Goal: Feedback & Contribution: Submit feedback/report problem

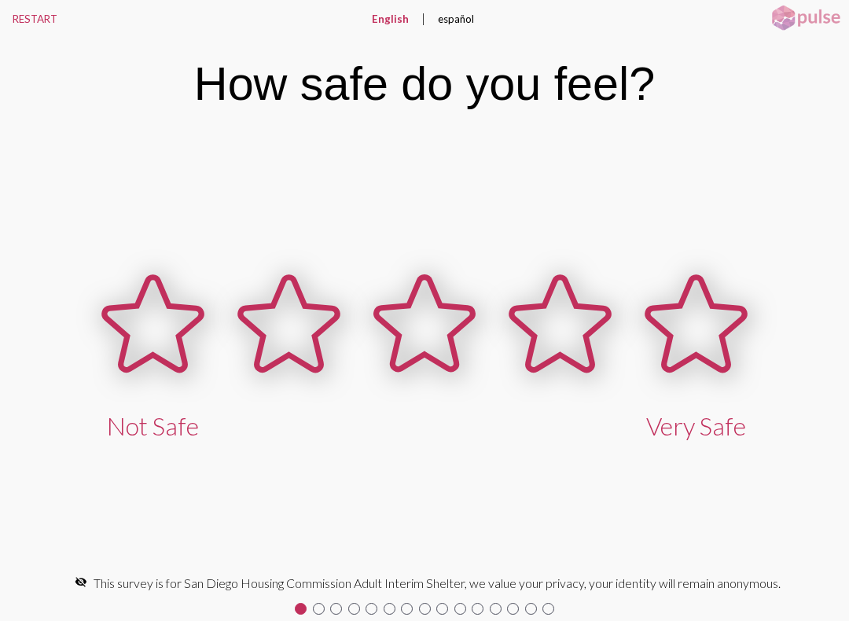
click at [187, 362] on icon at bounding box center [153, 324] width 97 height 93
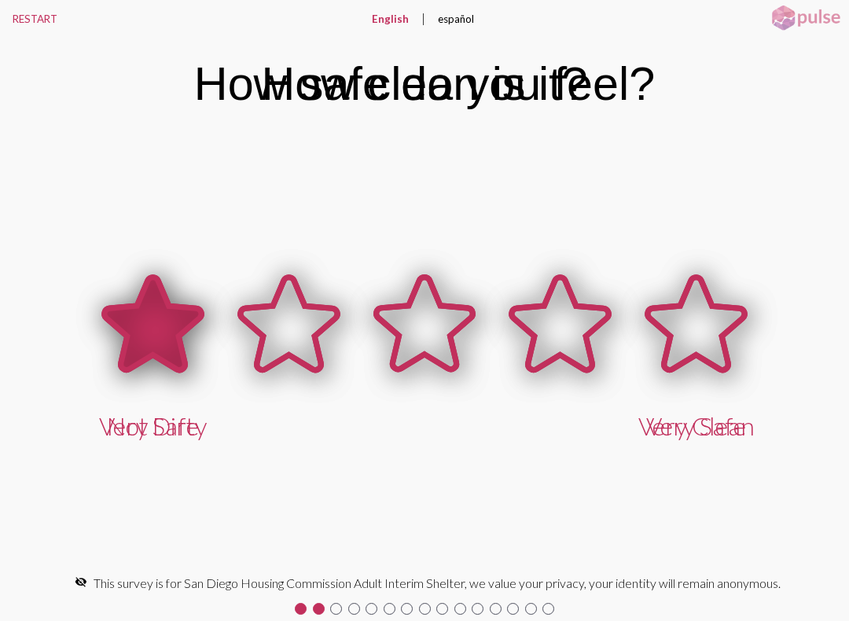
click at [131, 335] on icon at bounding box center [153, 324] width 97 height 93
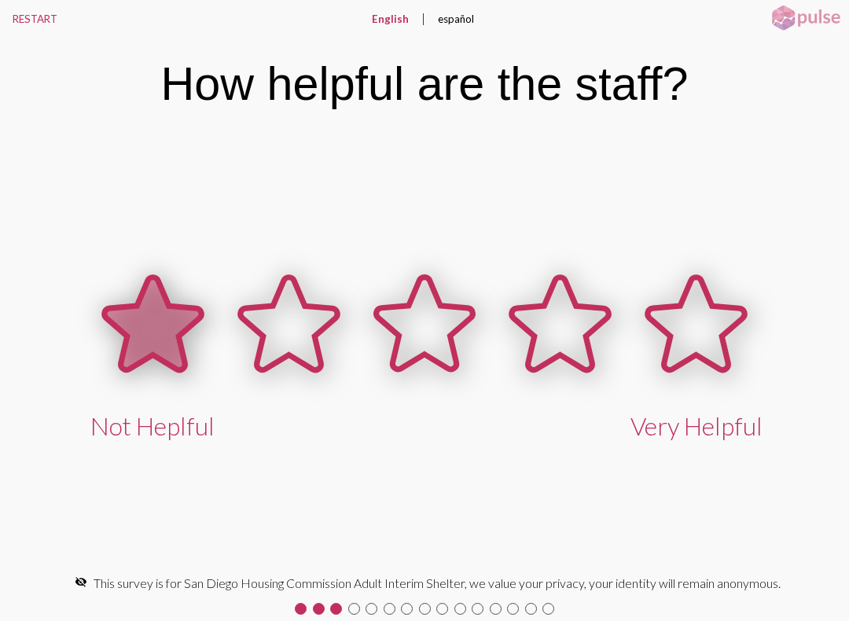
click at [120, 331] on icon at bounding box center [153, 324] width 97 height 93
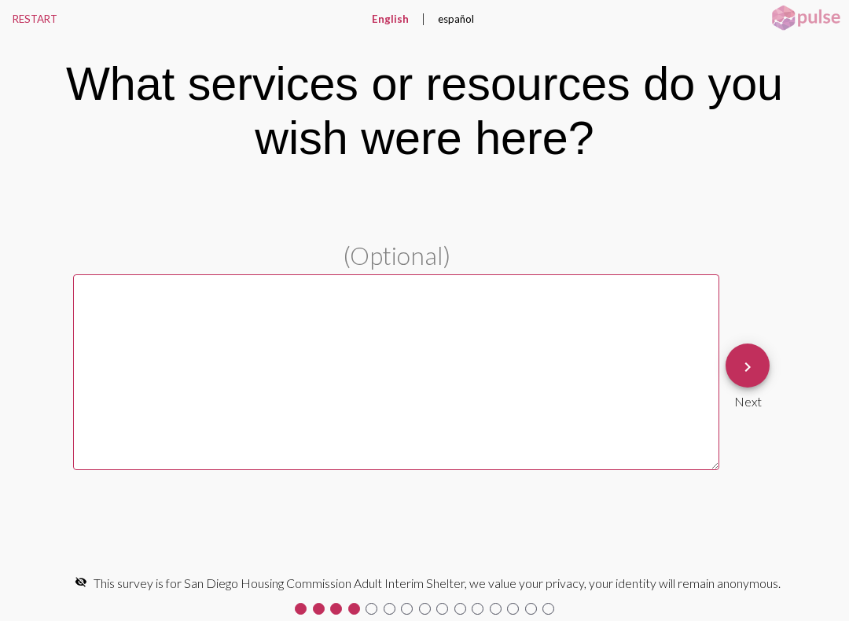
click at [115, 329] on textarea at bounding box center [396, 372] width 646 height 196
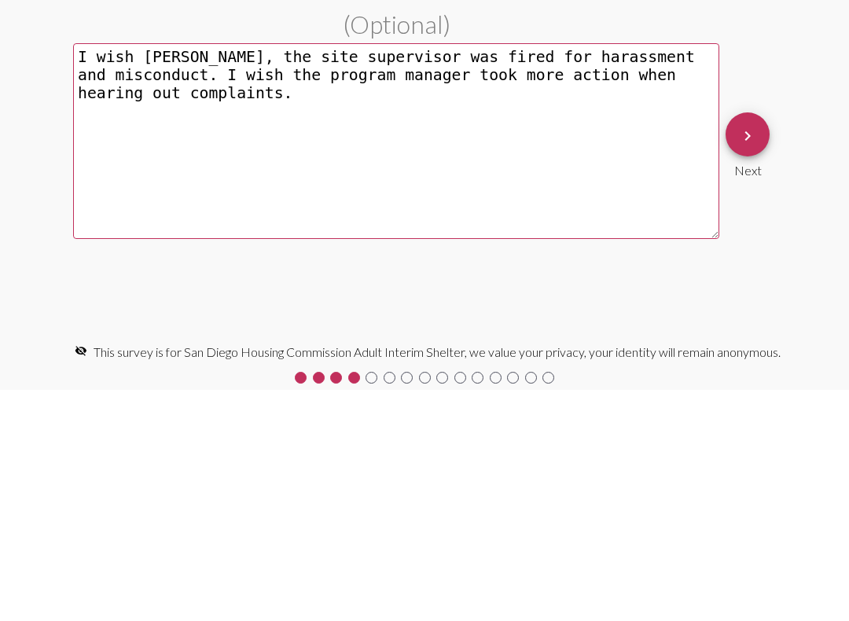
type textarea "I wish [PERSON_NAME], the site supervisor was fired for harassment and miscondu…"
click at [746, 358] on mat-icon "keyboard_arrow_right" at bounding box center [747, 367] width 19 height 19
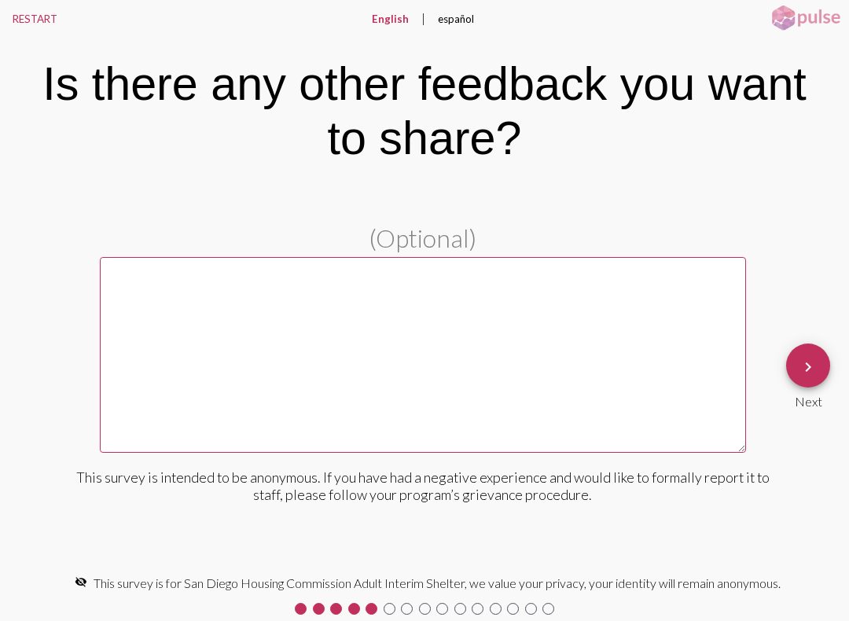
click at [196, 386] on textarea at bounding box center [423, 355] width 646 height 196
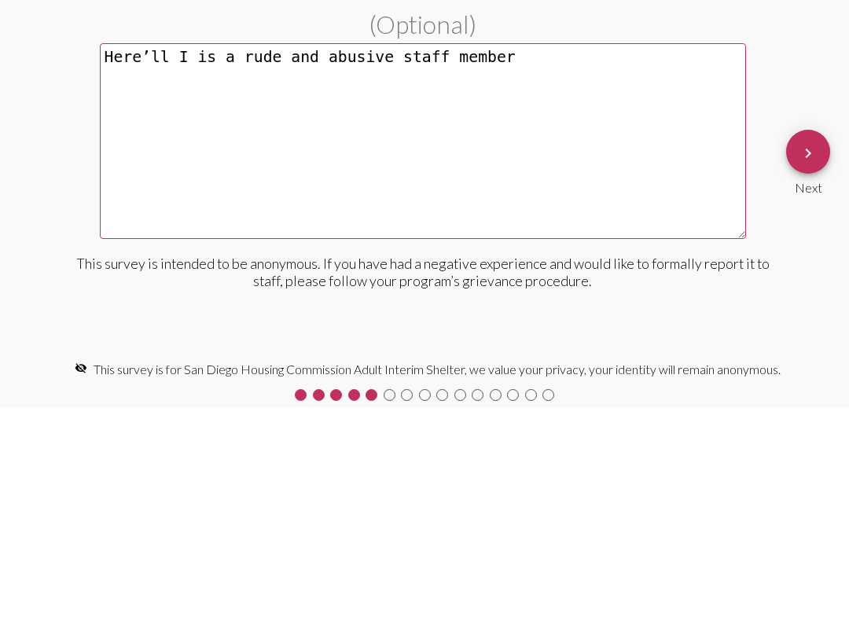
type textarea "Here’ll I is a rude and abusive staff member"
click at [820, 344] on button "keyboard_arrow_right" at bounding box center [808, 366] width 44 height 44
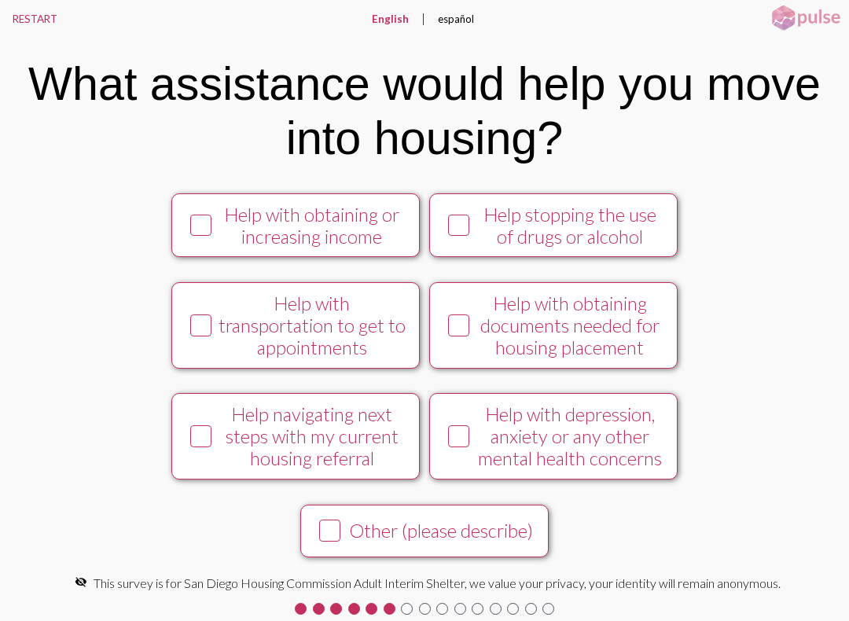
scroll to position [212, 0]
click at [458, 440] on icon at bounding box center [459, 437] width 19 height 20
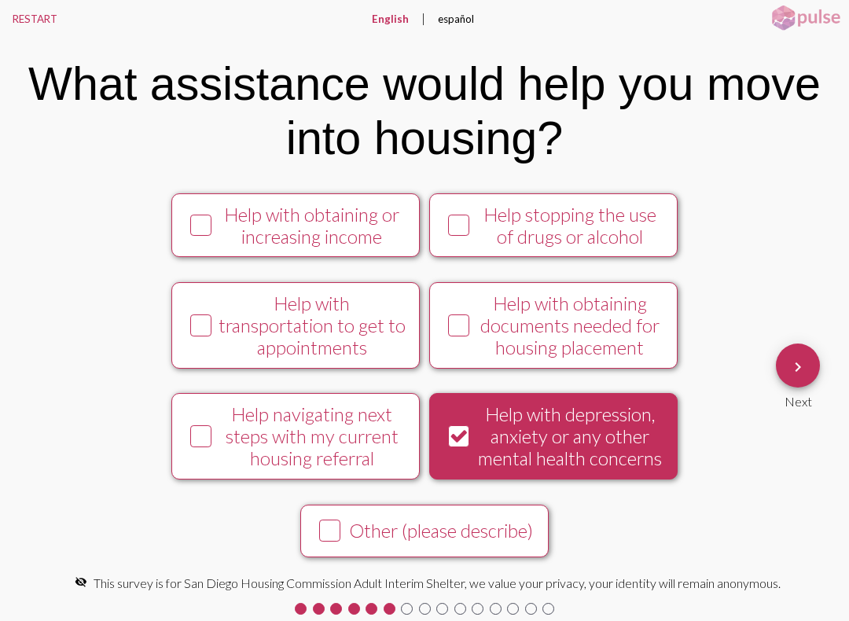
click at [788, 360] on button "keyboard_arrow_right" at bounding box center [798, 366] width 44 height 44
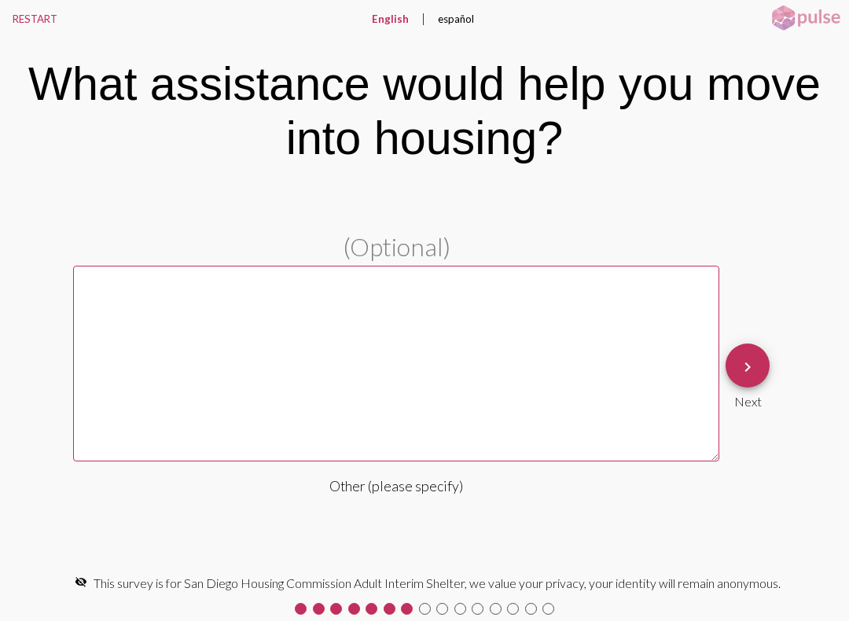
click at [239, 380] on textarea at bounding box center [396, 364] width 646 height 196
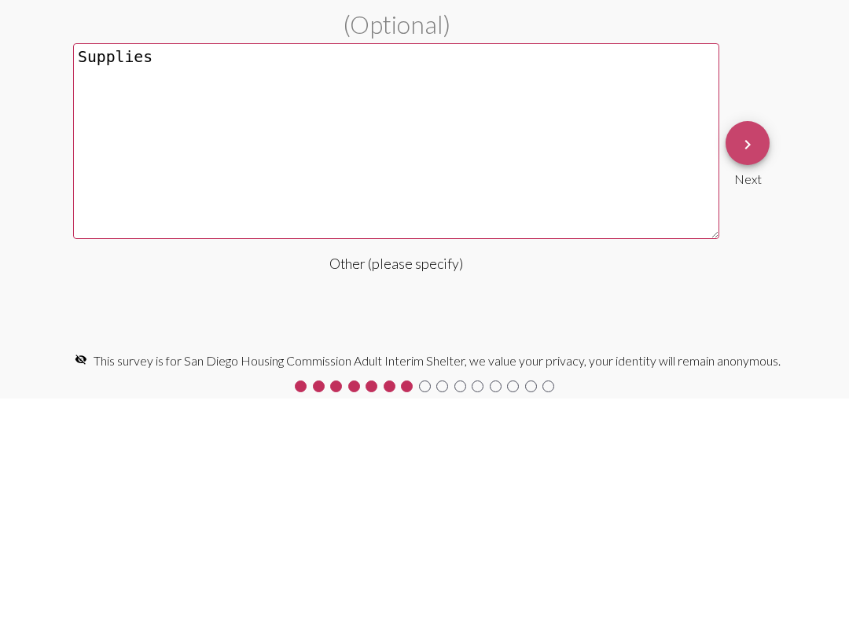
type textarea "Supplies"
click at [757, 344] on button "keyboard_arrow_right" at bounding box center [748, 366] width 44 height 44
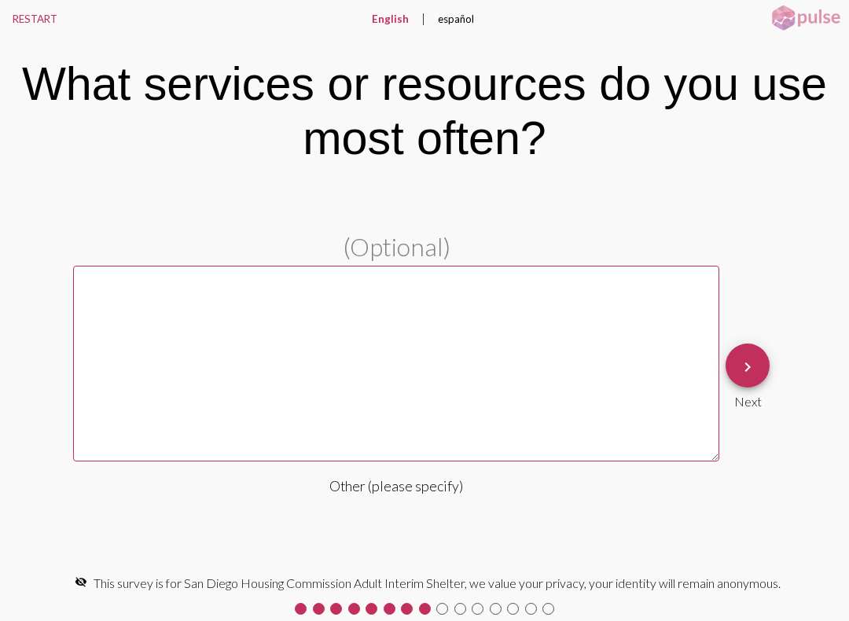
click at [178, 368] on textarea at bounding box center [396, 364] width 646 height 196
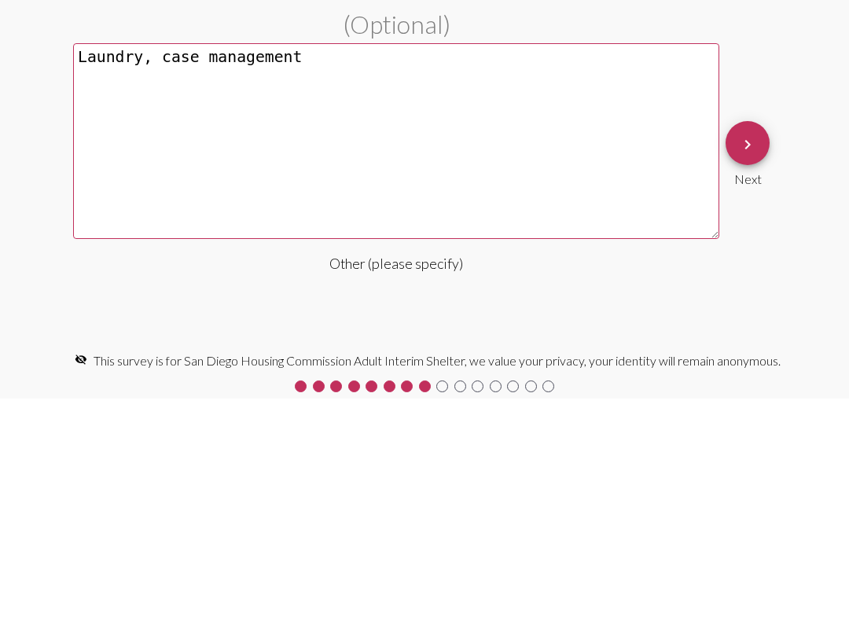
type textarea "Laundry, case management"
click at [746, 358] on mat-icon "keyboard_arrow_right" at bounding box center [747, 367] width 19 height 19
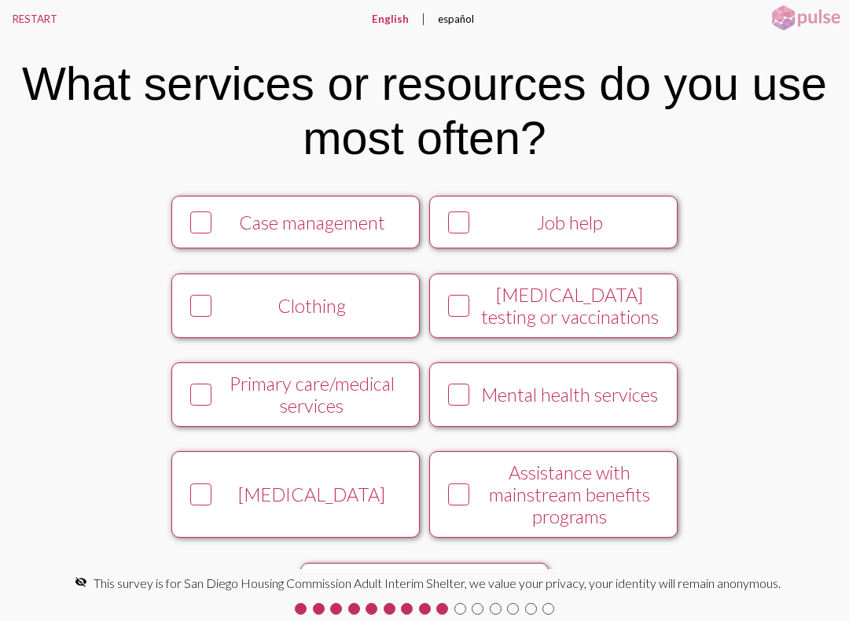
click at [197, 233] on icon at bounding box center [201, 223] width 19 height 20
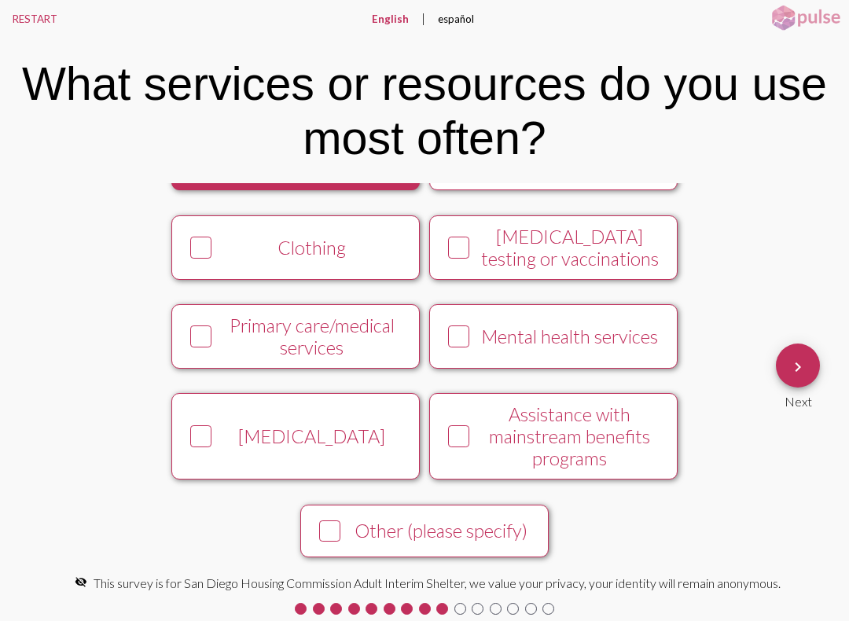
scroll to position [82, 0]
click at [791, 362] on mat-icon "keyboard_arrow_right" at bounding box center [798, 367] width 19 height 19
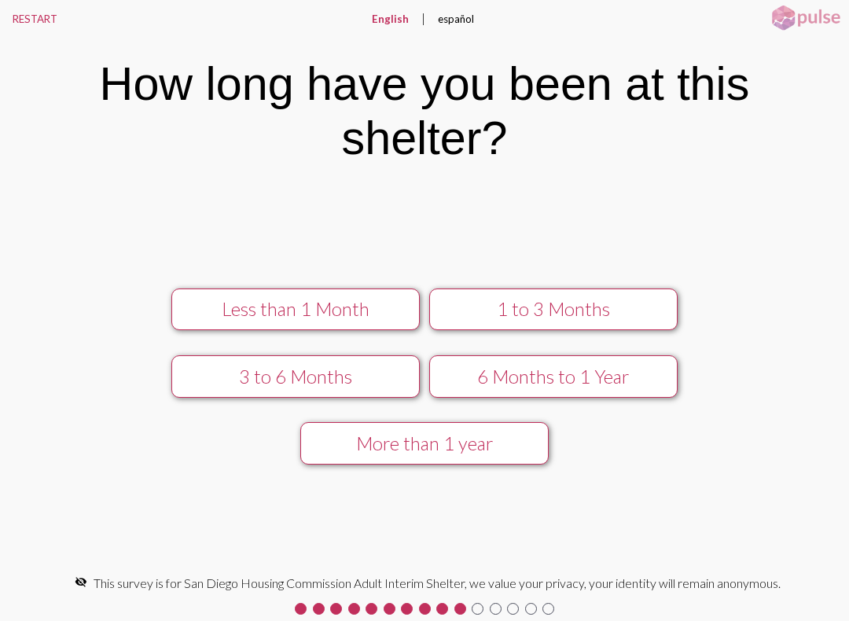
click at [639, 298] on div "1 to 3 Months" at bounding box center [554, 309] width 222 height 22
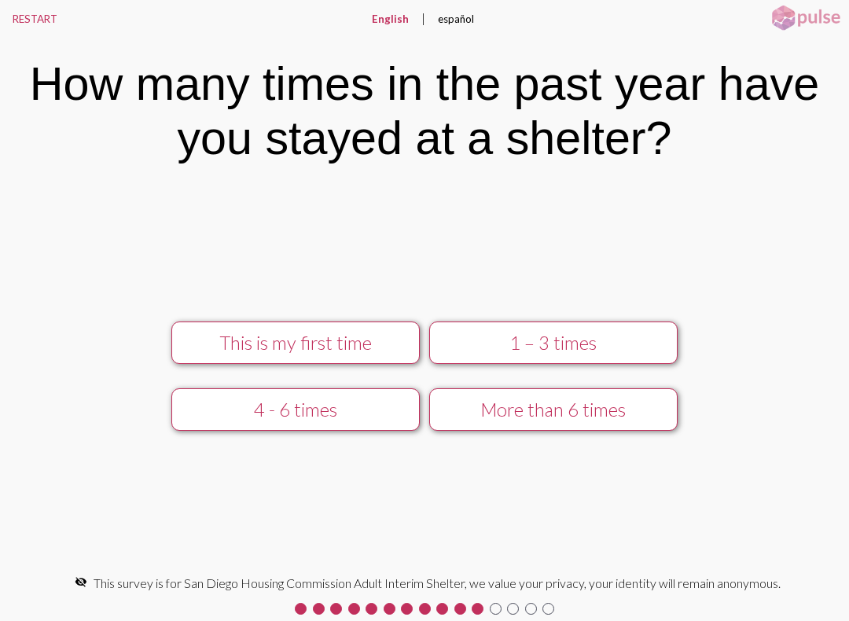
click at [215, 355] on button "This is my first time" at bounding box center [295, 343] width 248 height 42
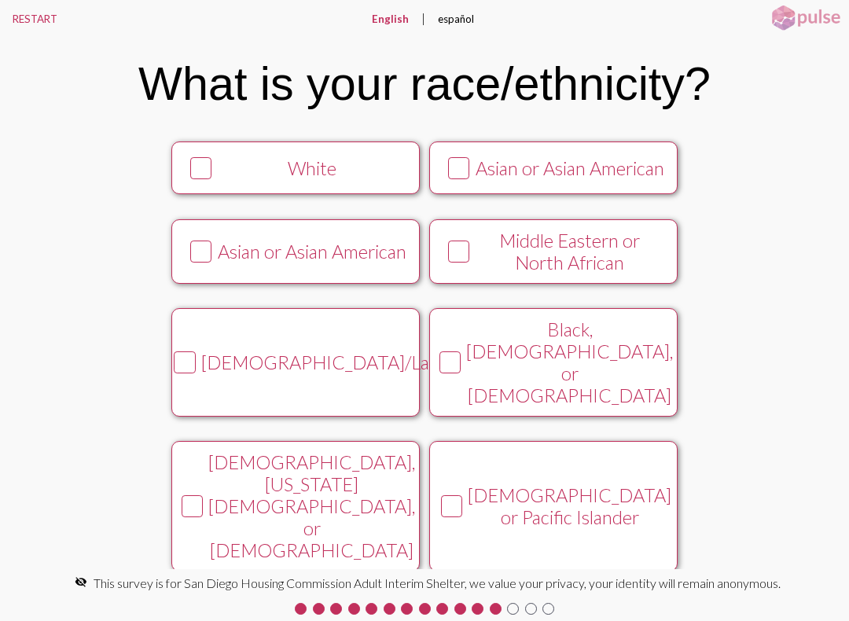
click at [189, 194] on button "White" at bounding box center [295, 168] width 248 height 53
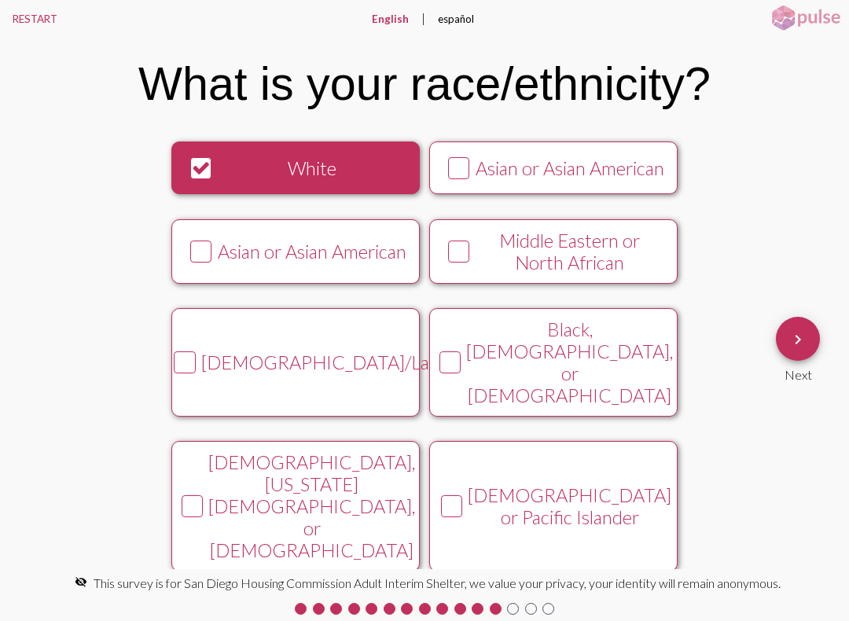
click at [227, 370] on button "[DEMOGRAPHIC_DATA]/Latina/e/o" at bounding box center [295, 362] width 248 height 109
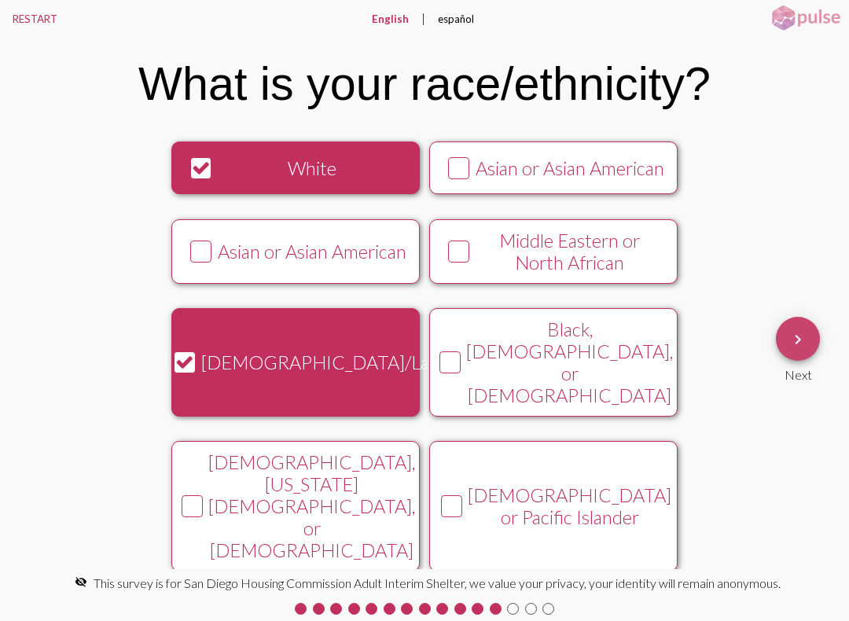
click at [807, 357] on span "keyboard_arrow_right" at bounding box center [798, 339] width 19 height 45
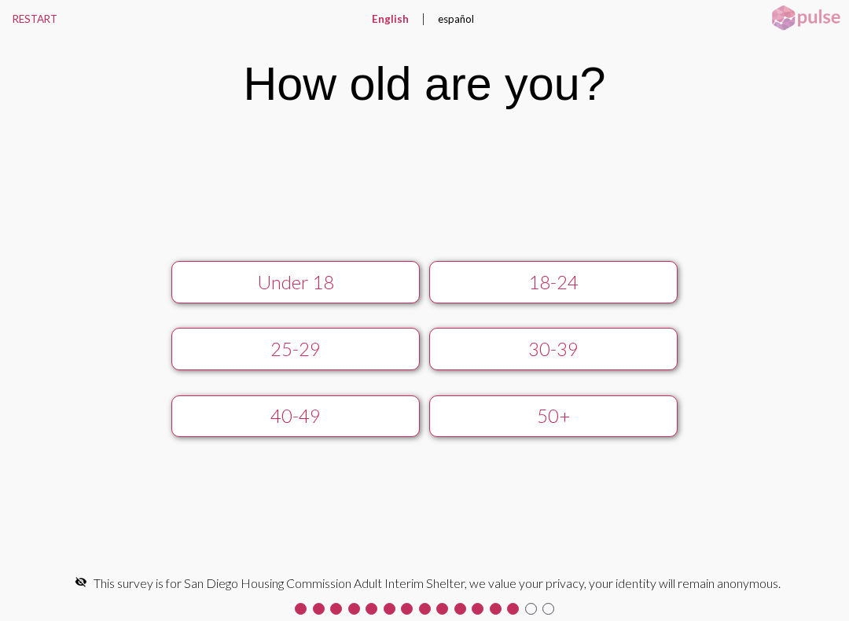
click at [199, 343] on div "25-29" at bounding box center [296, 349] width 222 height 22
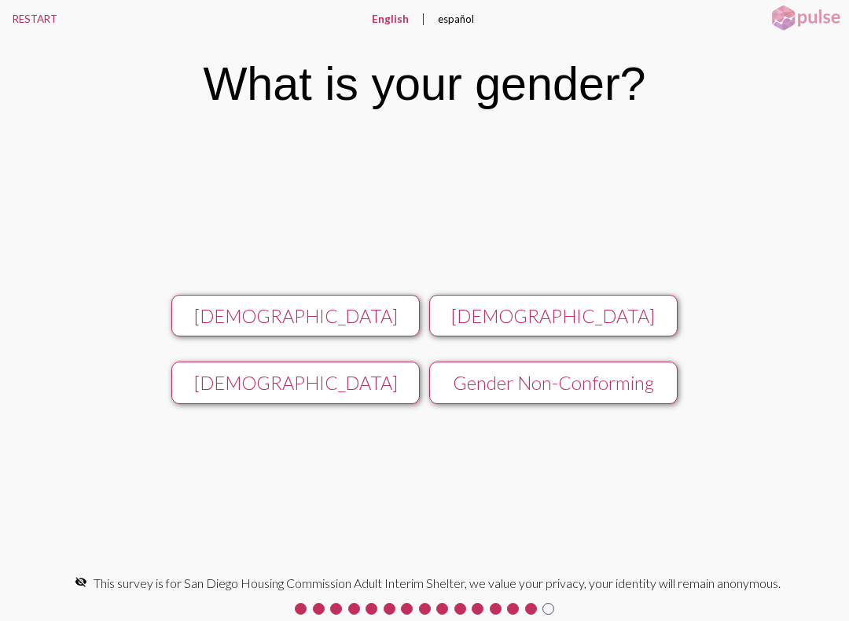
click at [206, 311] on div "[DEMOGRAPHIC_DATA]" at bounding box center [296, 316] width 222 height 22
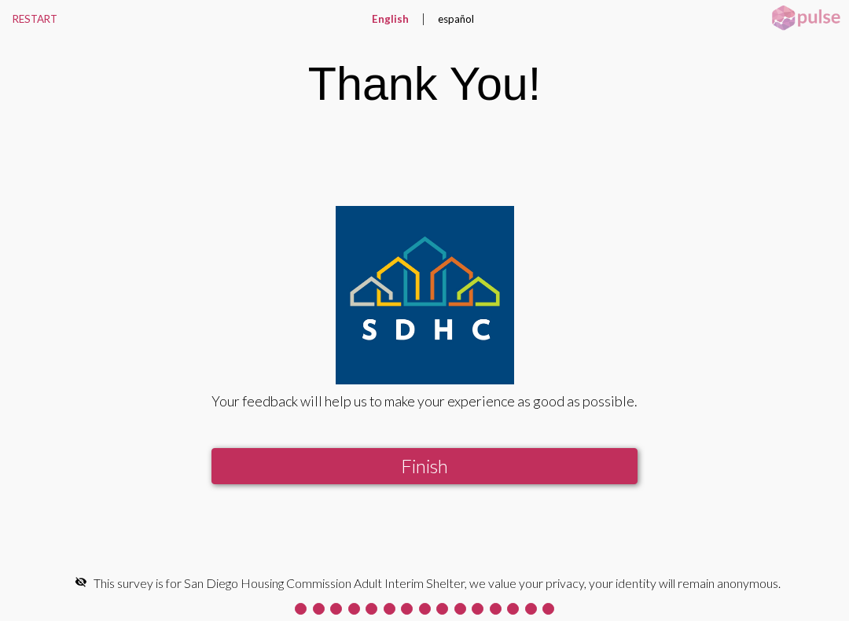
click at [270, 462] on button "Finish" at bounding box center [425, 466] width 426 height 36
